Goal: Task Accomplishment & Management: Use online tool/utility

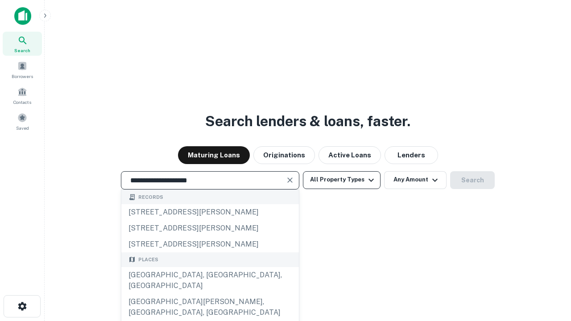
click at [210, 294] on div "[GEOGRAPHIC_DATA], [GEOGRAPHIC_DATA], [GEOGRAPHIC_DATA]" at bounding box center [209, 280] width 177 height 27
click at [342, 180] on button "All Property Types" at bounding box center [342, 180] width 78 height 18
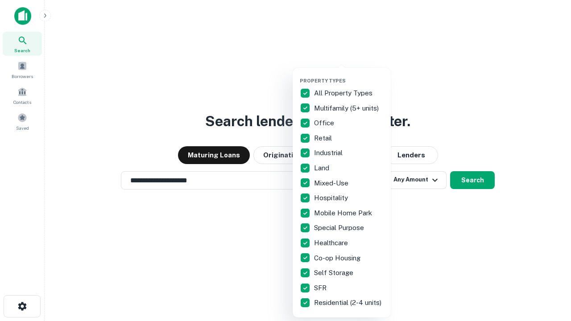
type input "**********"
click at [349, 75] on button "button" at bounding box center [349, 75] width 98 height 0
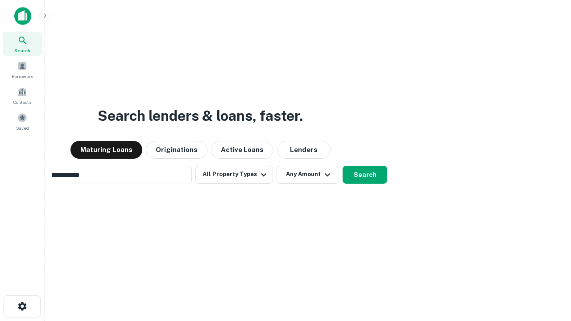
scroll to position [14, 0]
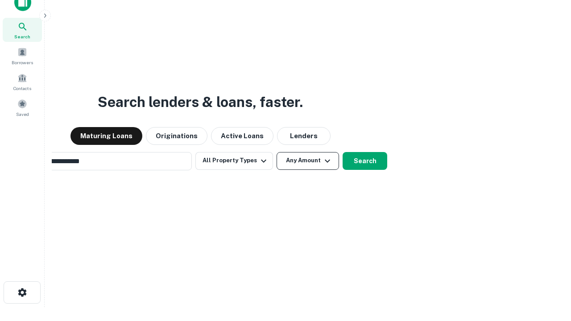
click at [276, 152] on button "Any Amount" at bounding box center [307, 161] width 62 height 18
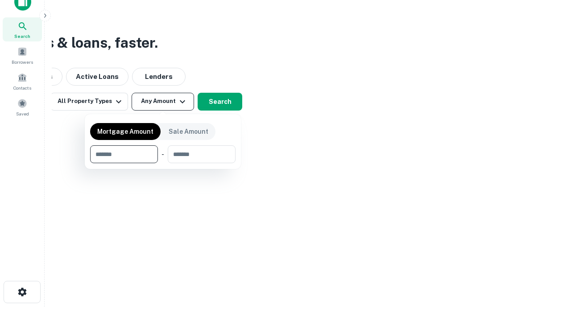
type input "*******"
click at [163, 163] on button "button" at bounding box center [162, 163] width 145 height 0
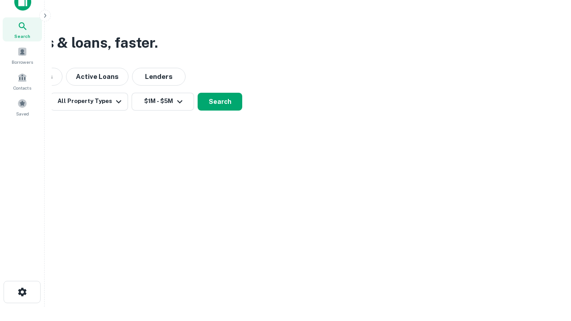
scroll to position [5, 165]
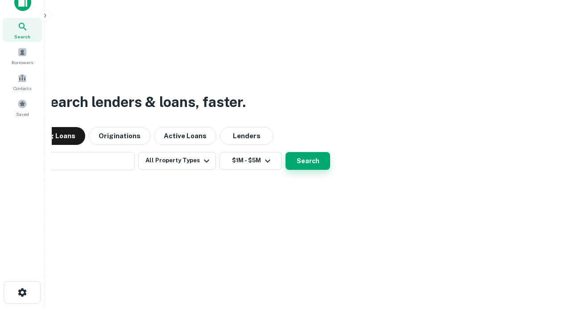
click at [285, 152] on button "Search" at bounding box center [307, 161] width 45 height 18
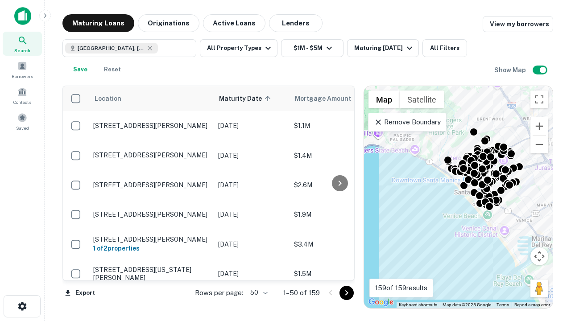
click at [257, 293] on body "Search Borrowers Contacts Saved Maturing Loans Originations Active Loans Lender…" at bounding box center [285, 160] width 571 height 321
click at [258, 270] on li "25" at bounding box center [258, 270] width 26 height 16
